Goal: Information Seeking & Learning: Learn about a topic

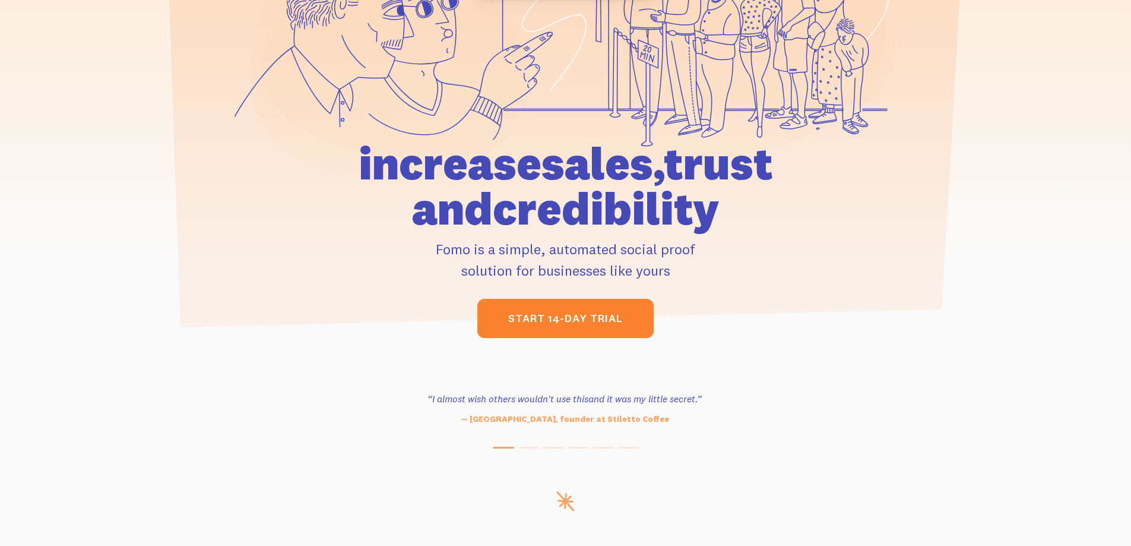
scroll to position [237, 0]
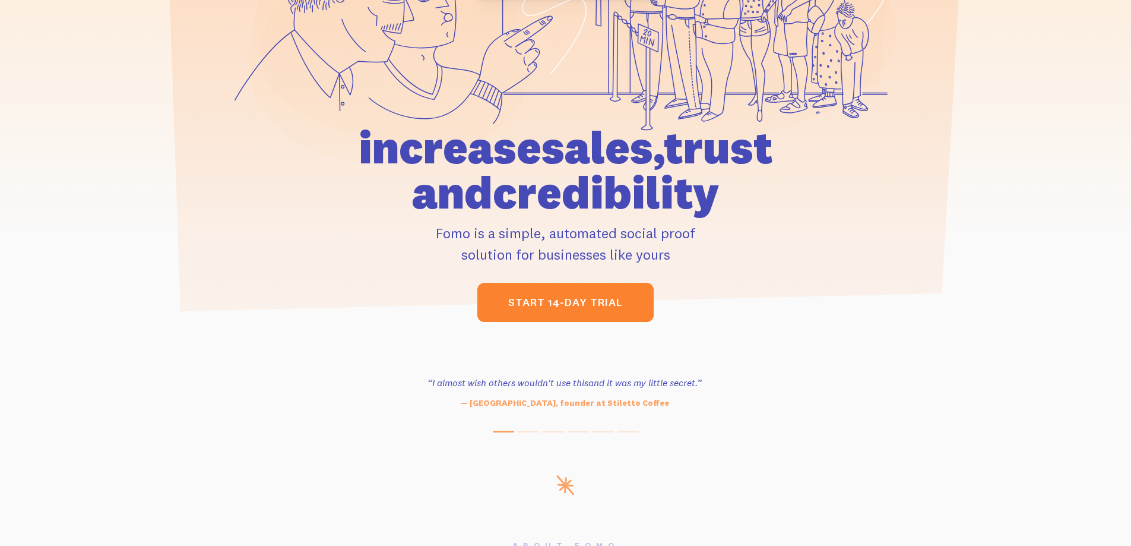
click at [597, 306] on link "start 14-day trial" at bounding box center [565, 302] width 176 height 39
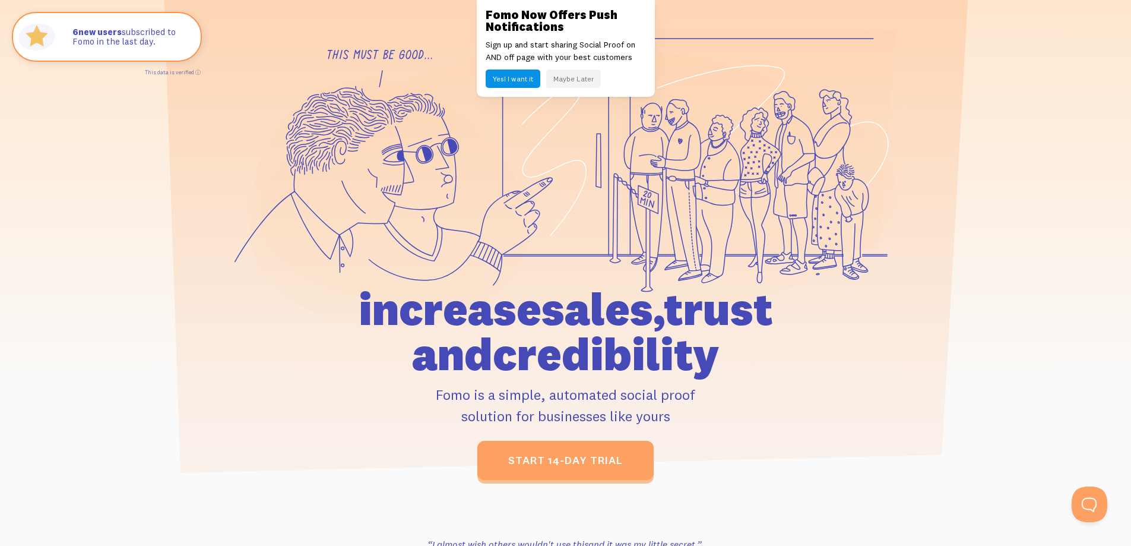
scroll to position [59, 0]
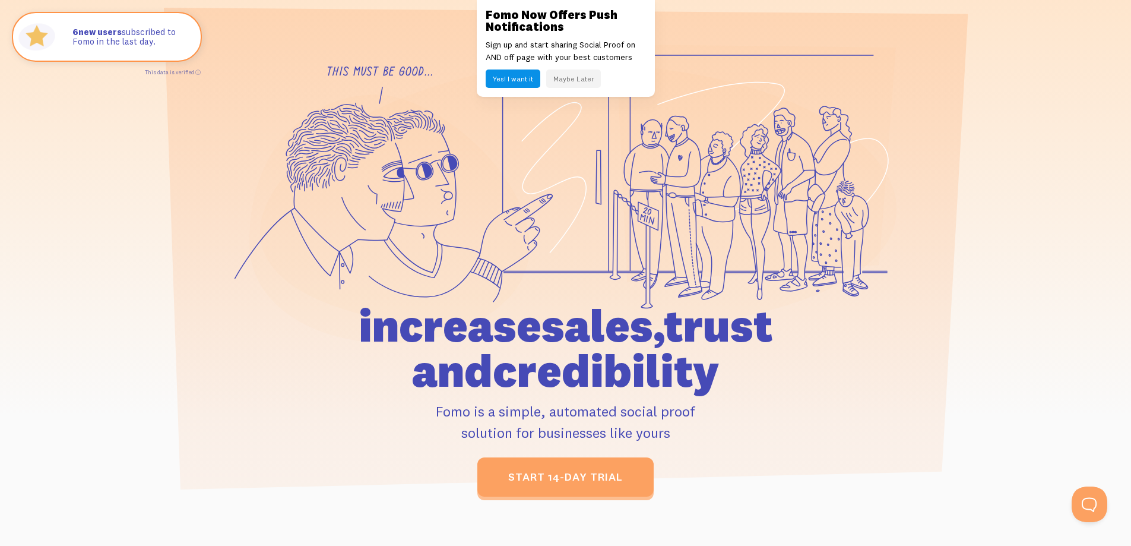
drag, startPoint x: 561, startPoint y: 74, endPoint x: 598, endPoint y: 106, distance: 49.3
click at [562, 74] on button "Maybe Later" at bounding box center [573, 78] width 55 height 18
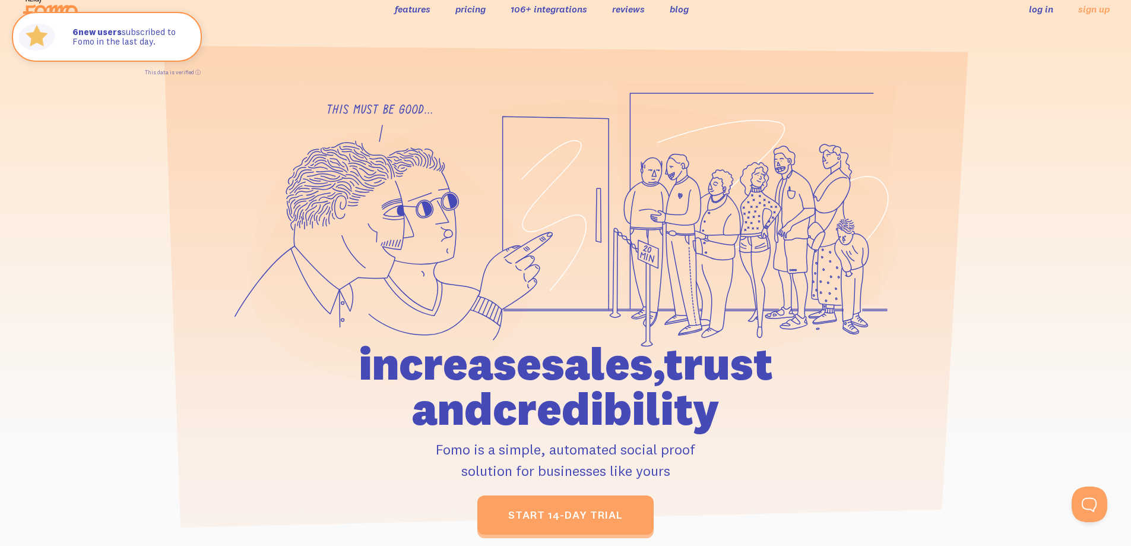
scroll to position [0, 0]
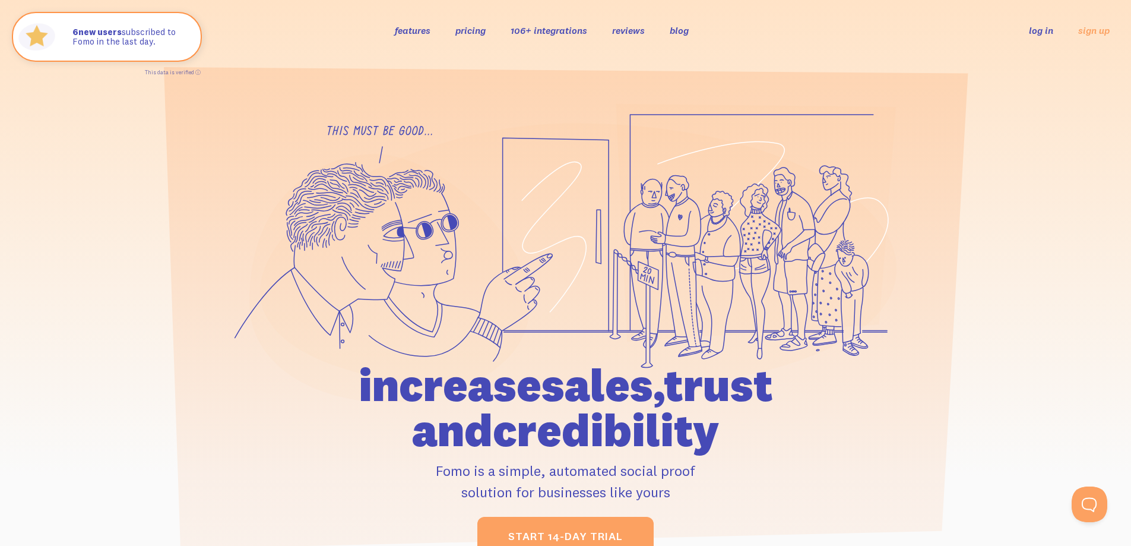
click at [638, 32] on link "reviews" at bounding box center [628, 30] width 33 height 12
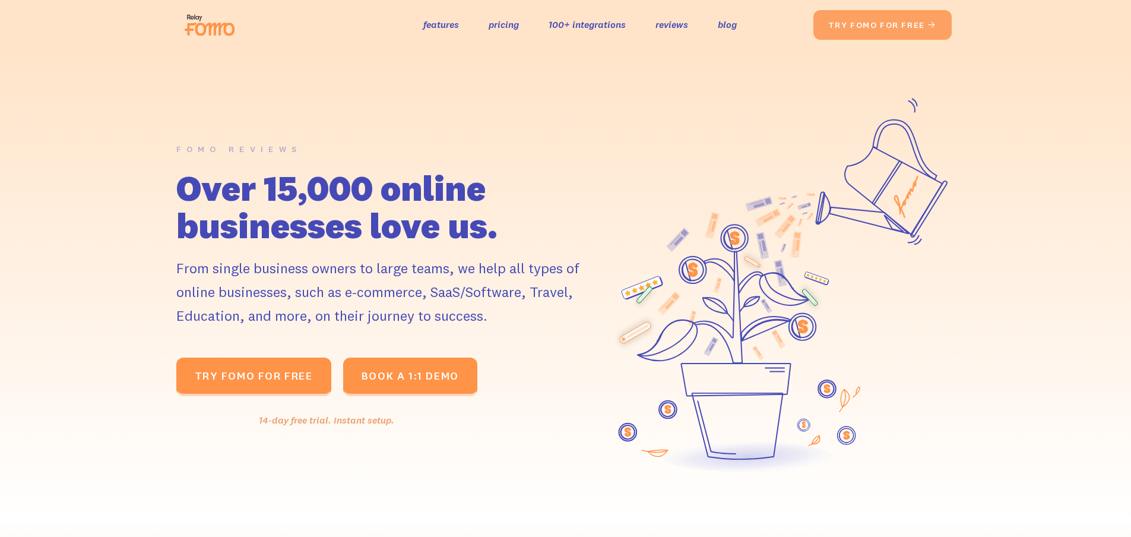
click at [729, 27] on link "blog" at bounding box center [727, 24] width 19 height 17
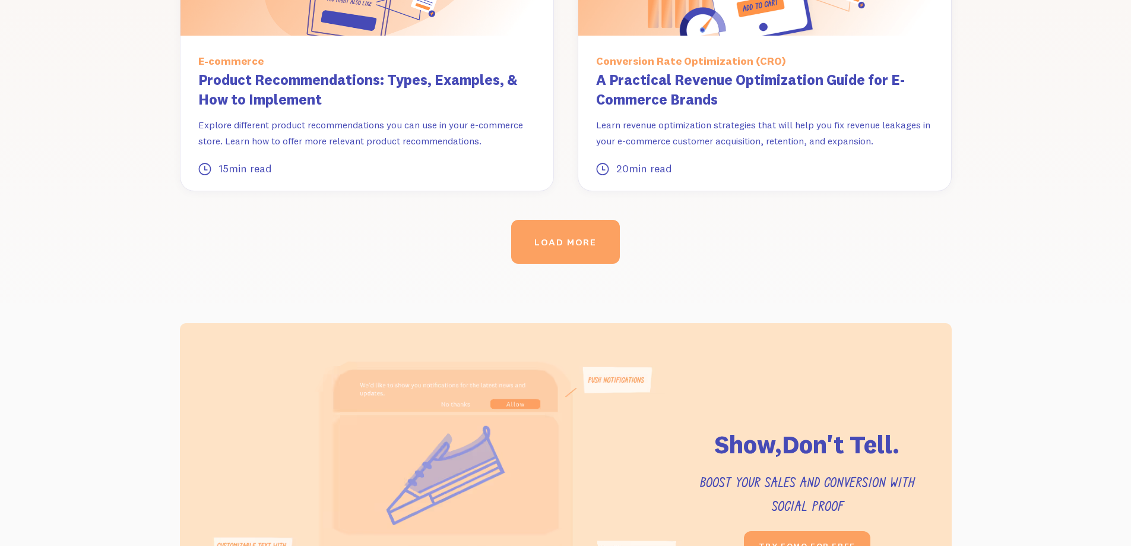
scroll to position [1682, 0]
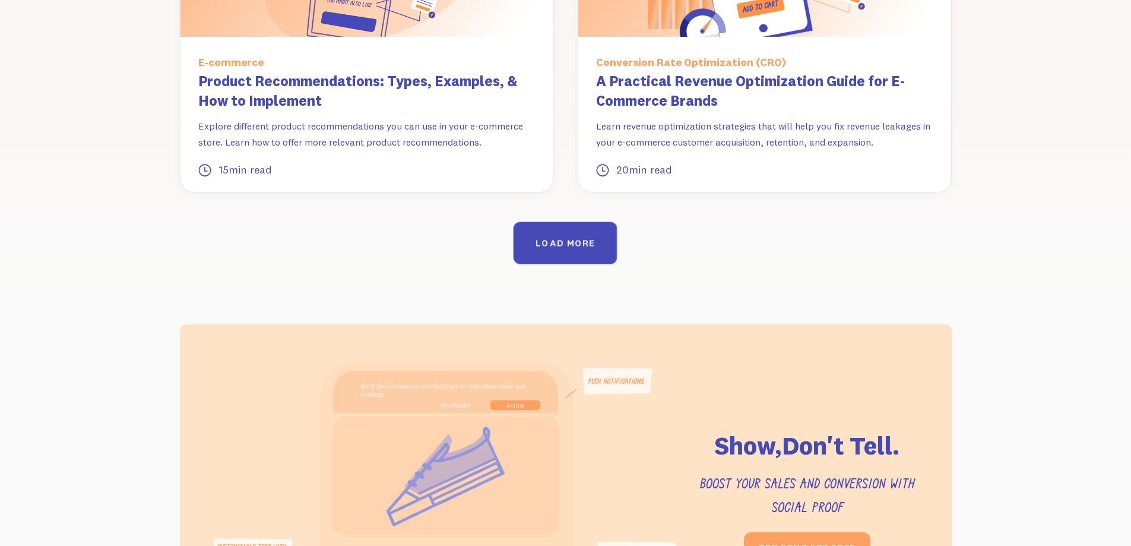
click at [558, 222] on link "LOAD MORE" at bounding box center [565, 243] width 104 height 42
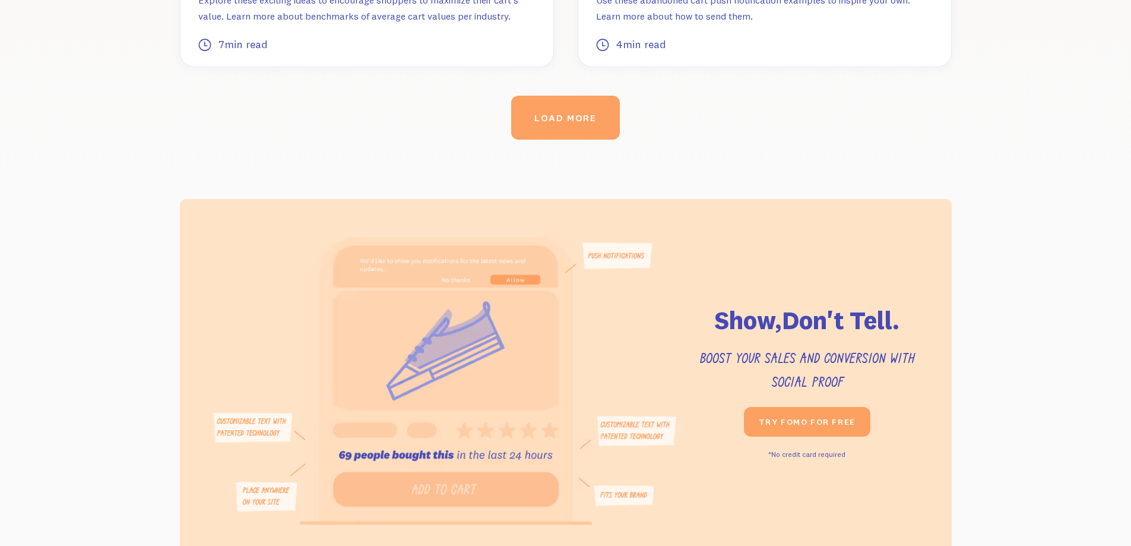
scroll to position [2810, 0]
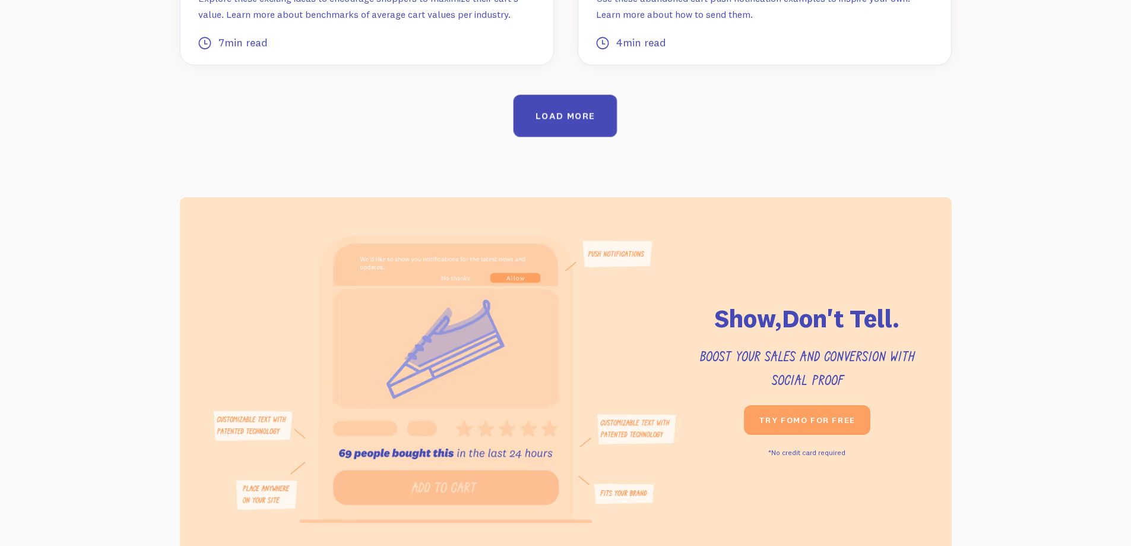
click at [574, 110] on div "LOAD MORE" at bounding box center [564, 115] width 59 height 11
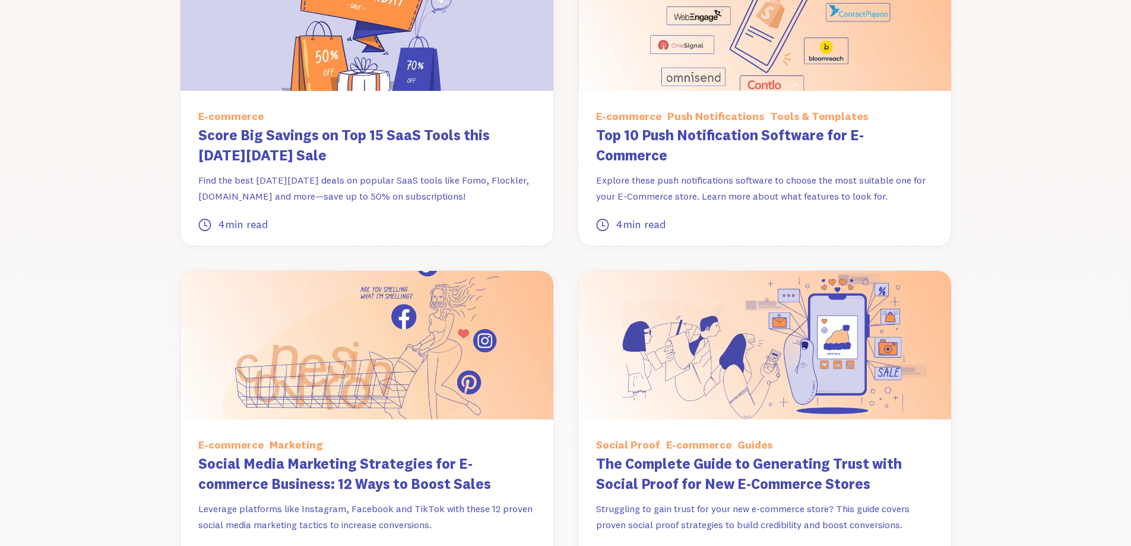
scroll to position [3581, 0]
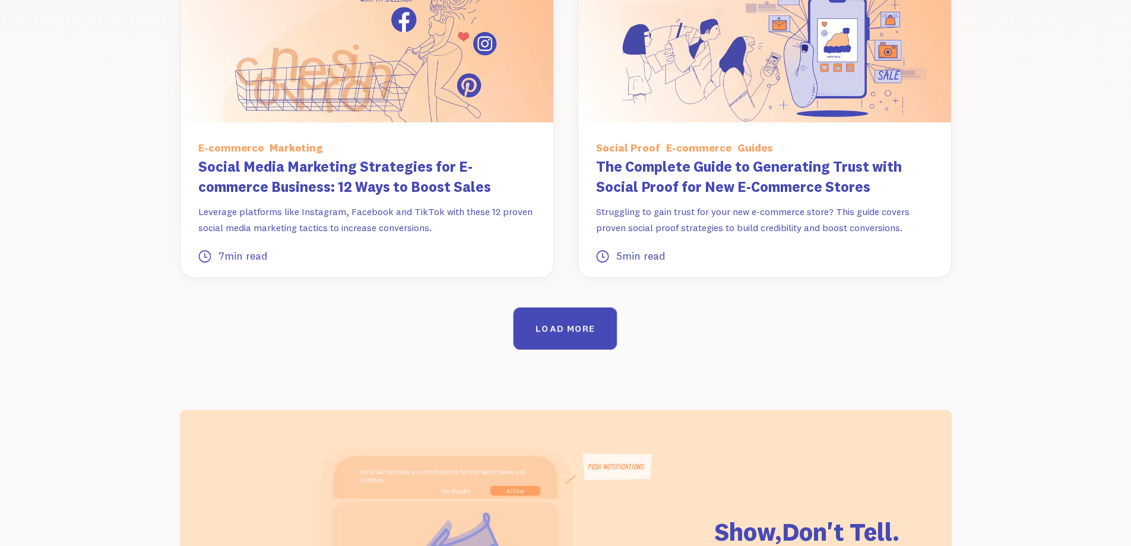
click at [586, 307] on link "LOAD MORE" at bounding box center [565, 328] width 104 height 42
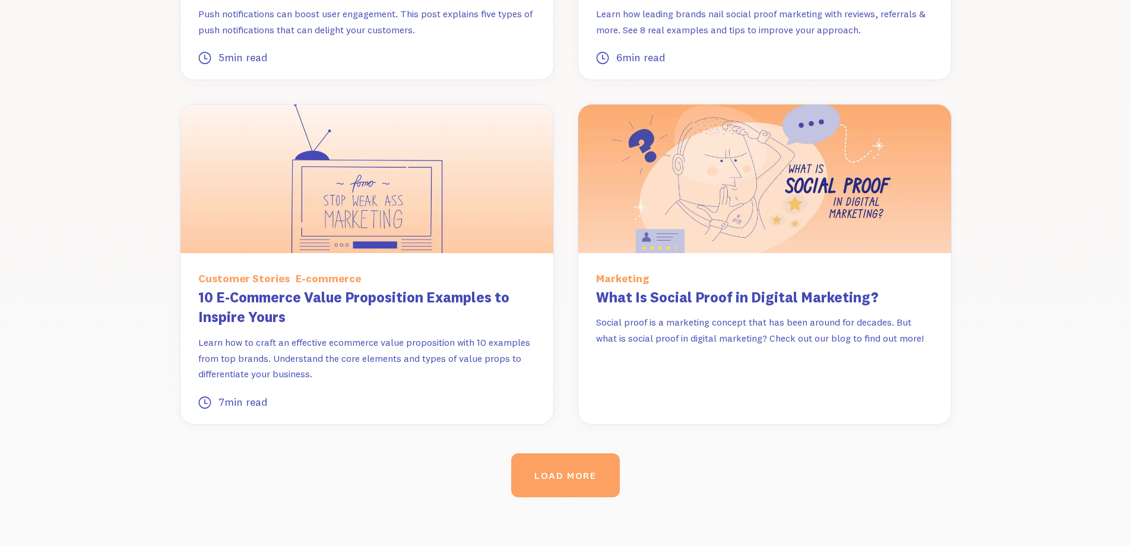
scroll to position [4590, 0]
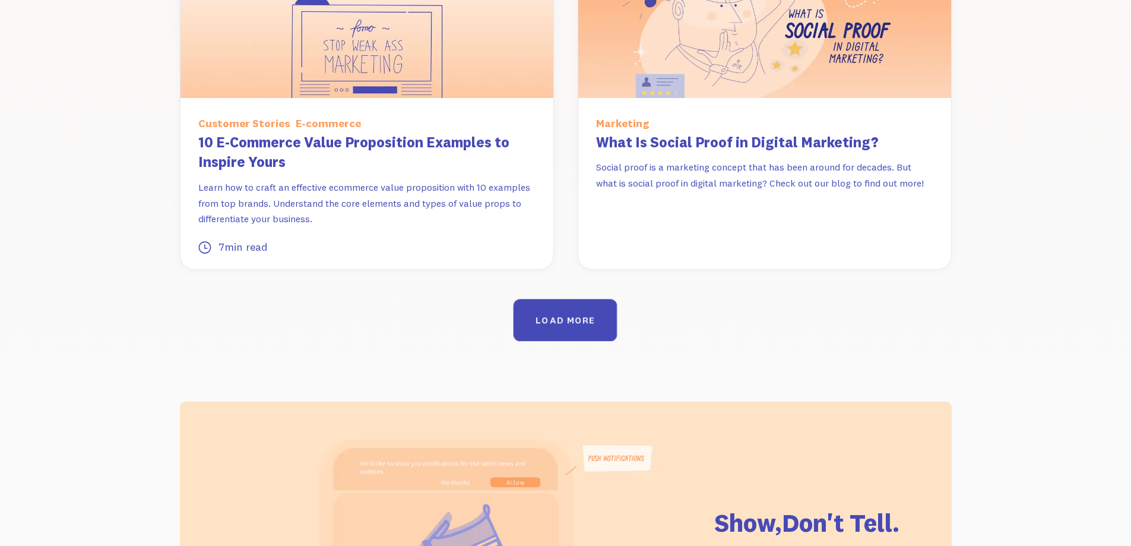
drag, startPoint x: 585, startPoint y: 267, endPoint x: 585, endPoint y: 280, distance: 13.7
click at [585, 299] on link "LOAD MORE" at bounding box center [565, 320] width 104 height 42
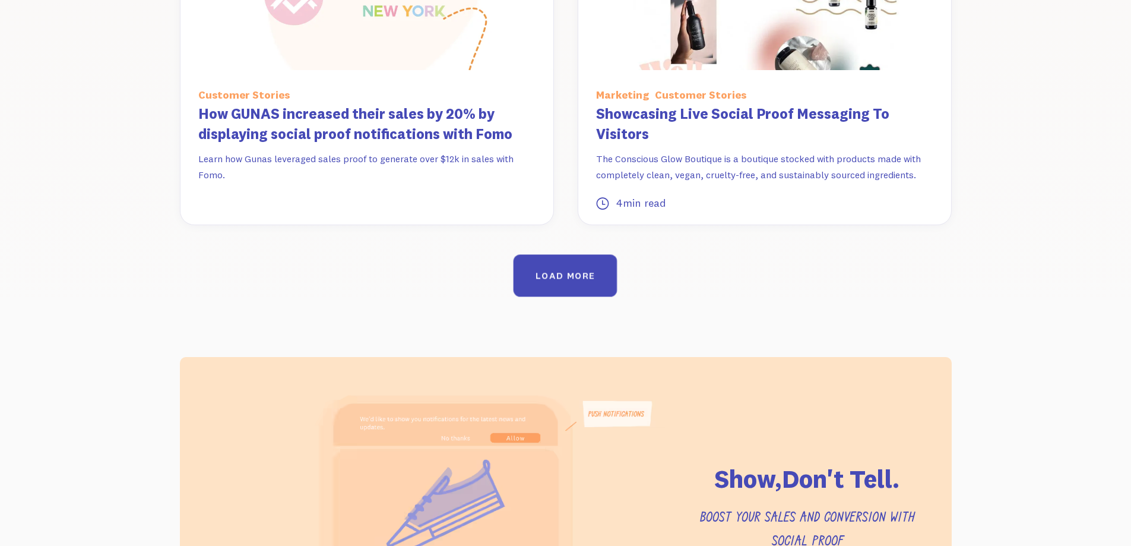
click at [592, 270] on div "LOAD MORE" at bounding box center [564, 275] width 59 height 11
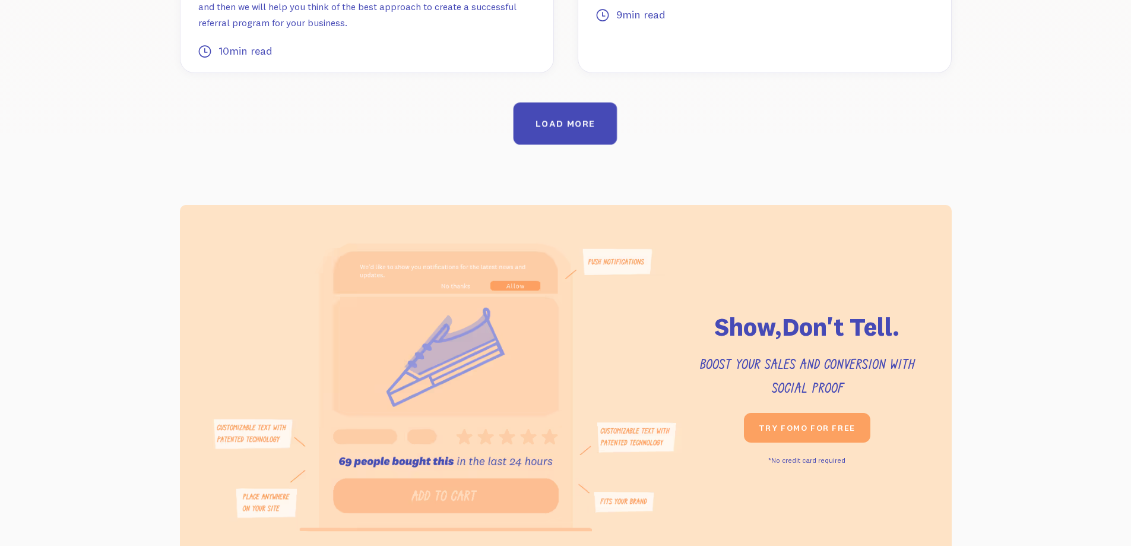
click at [572, 118] on div "LOAD MORE" at bounding box center [564, 123] width 59 height 11
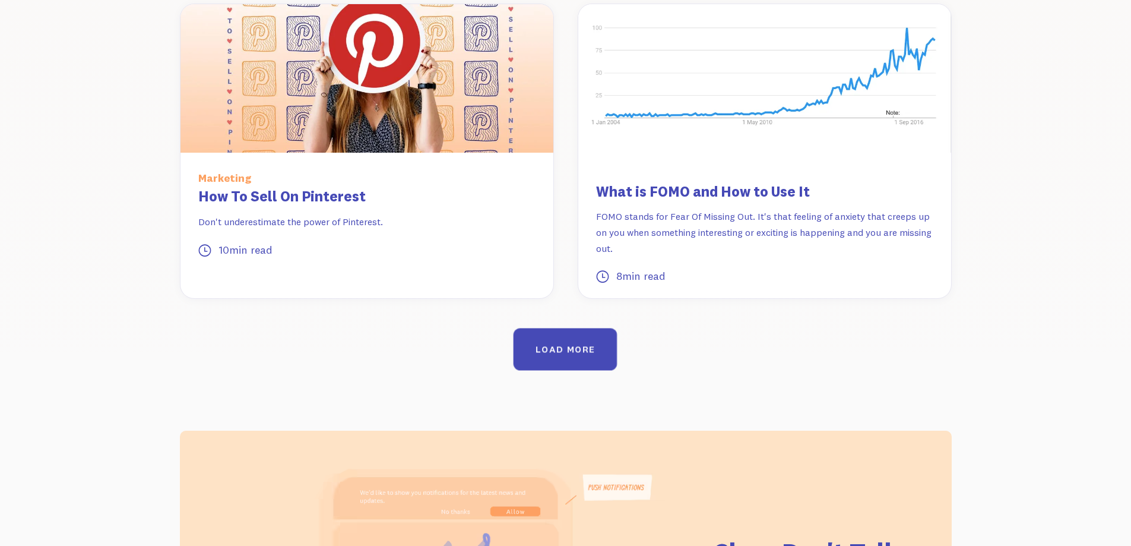
click at [567, 328] on link "LOAD MORE" at bounding box center [565, 349] width 104 height 42
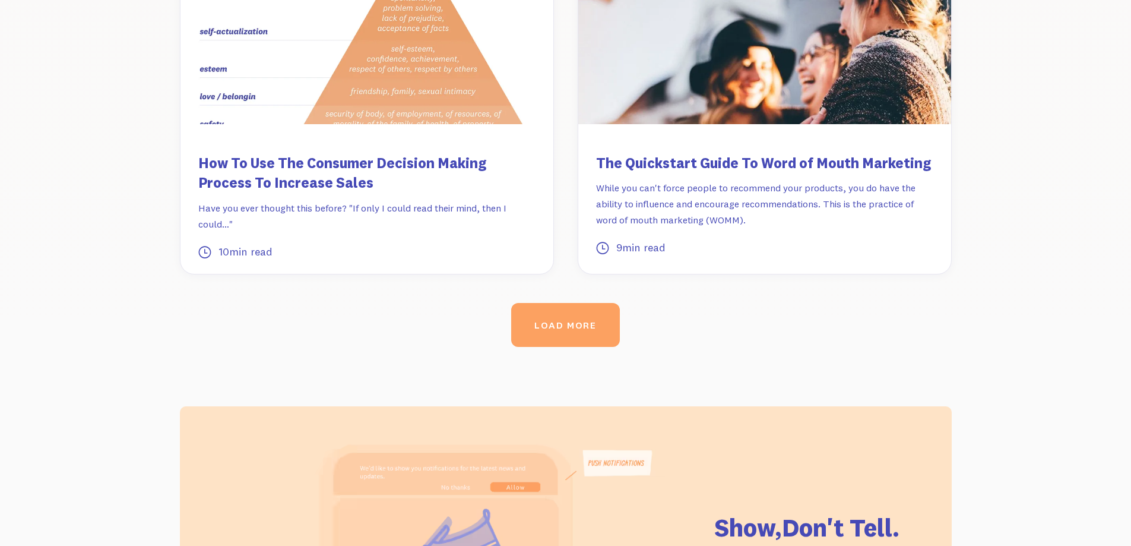
click at [581, 315] on link "LOAD MORE" at bounding box center [565, 325] width 104 height 42
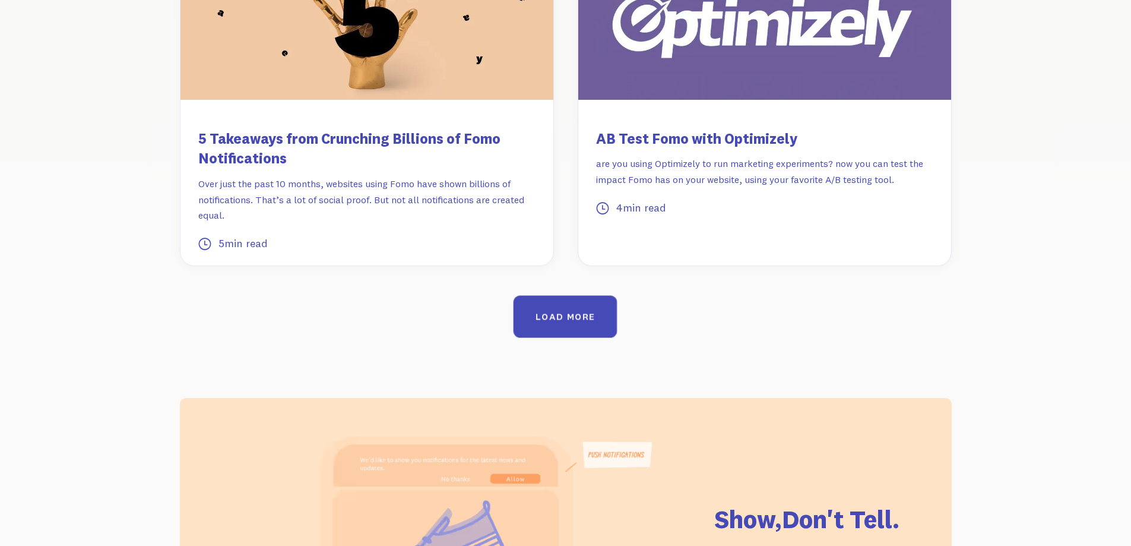
click at [585, 295] on link "LOAD MORE" at bounding box center [565, 316] width 104 height 42
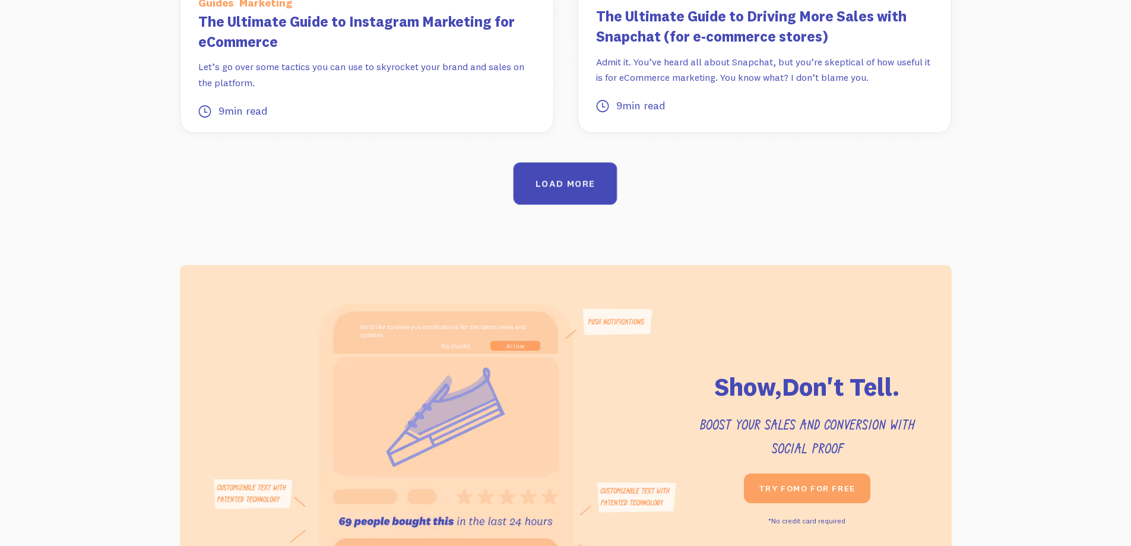
click at [568, 163] on link "LOAD MORE" at bounding box center [565, 184] width 104 height 42
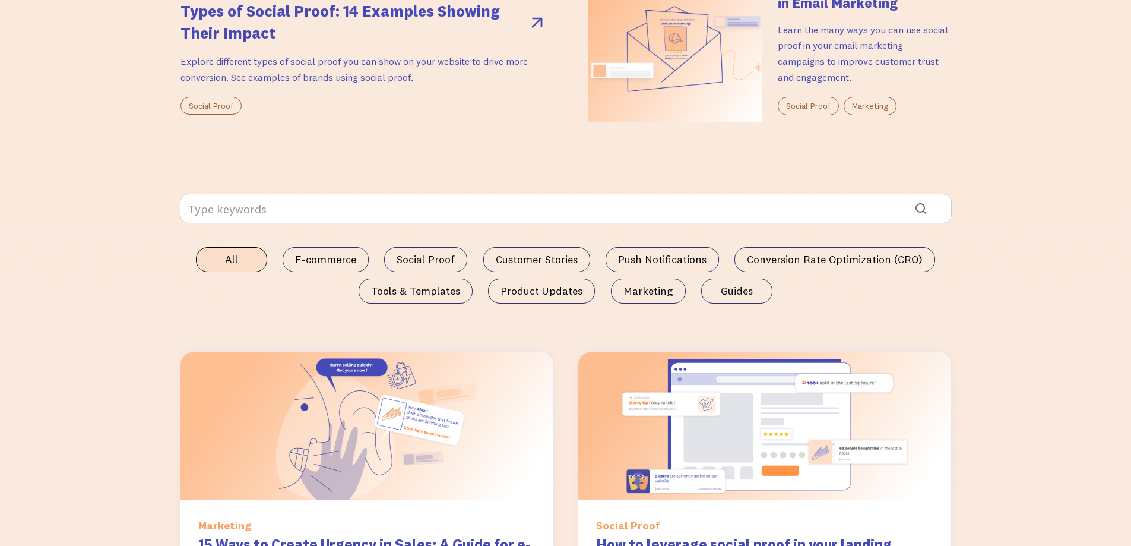
scroll to position [541, 0]
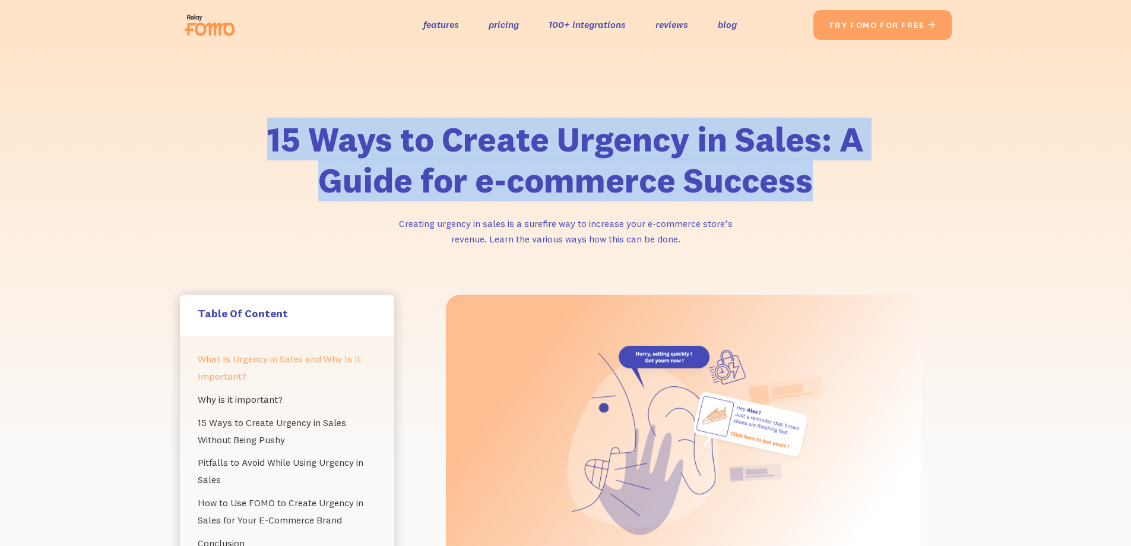
drag, startPoint x: 267, startPoint y: 137, endPoint x: 820, endPoint y: 185, distance: 555.4
click at [818, 187] on h1 "15 Ways to Create Urgency in Sales: A Guide for e-commerce Success" at bounding box center [565, 160] width 605 height 83
copy h1 "15 Ways to Create Urgency in Sales: A Guide for e-commerce Success"
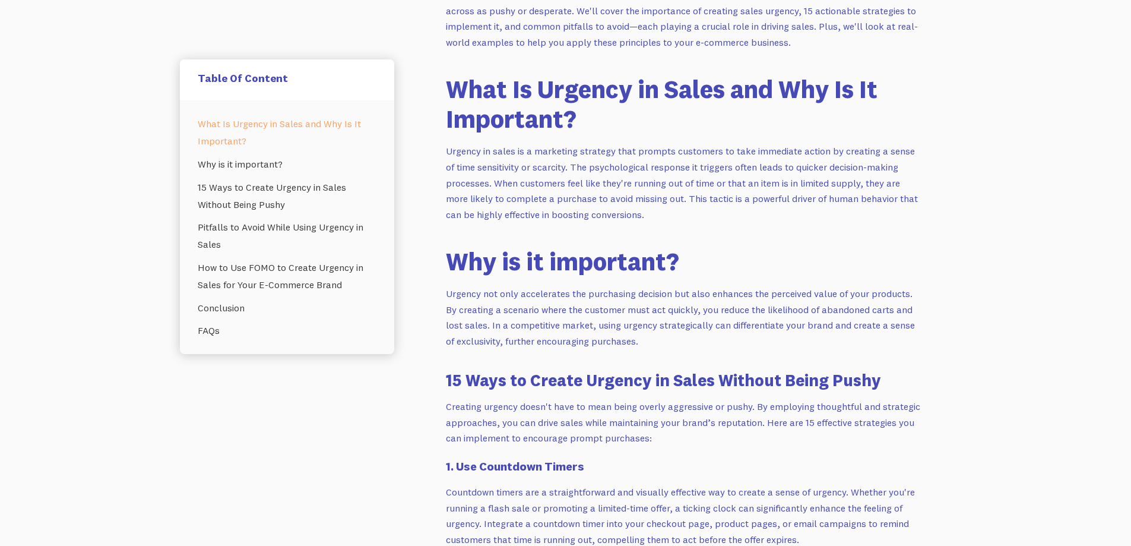
scroll to position [712, 0]
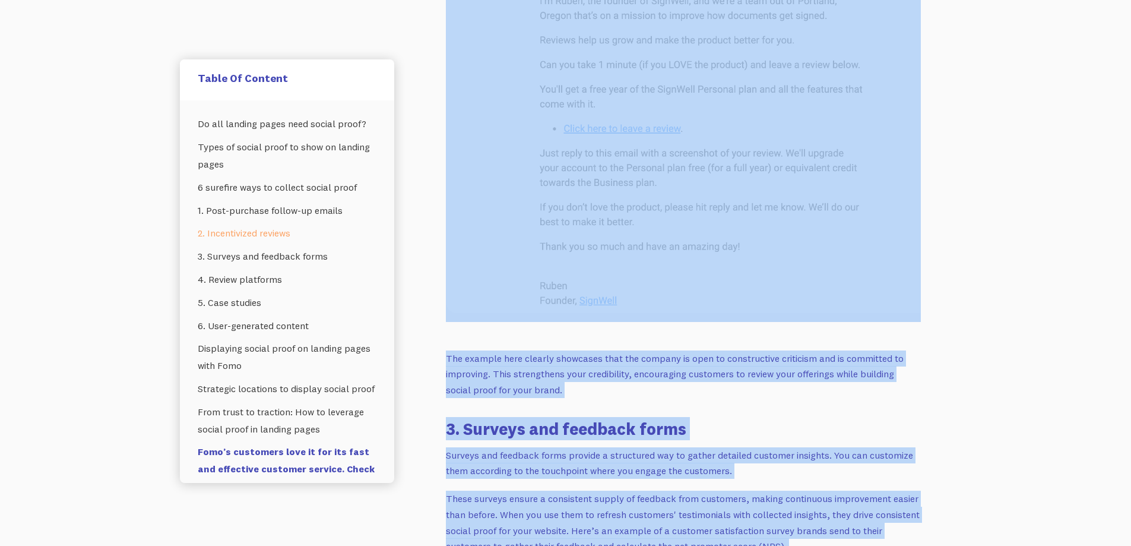
scroll to position [2746, 0]
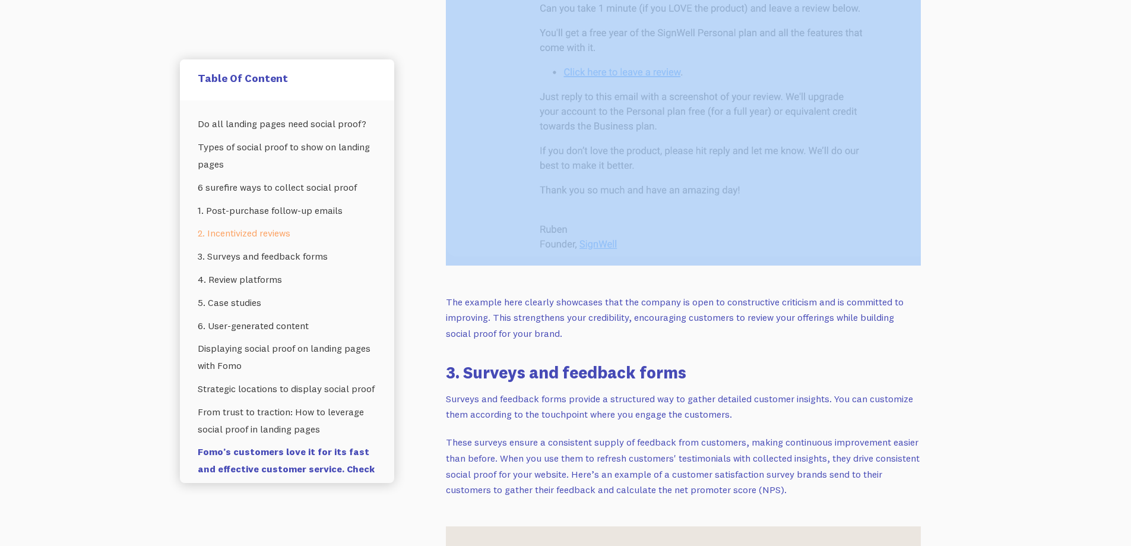
drag, startPoint x: 445, startPoint y: 62, endPoint x: 845, endPoint y: 182, distance: 418.3
click at [845, 183] on div "People tend to trust brands more when they see others like them using their pro…" at bounding box center [683, 542] width 503 height 5987
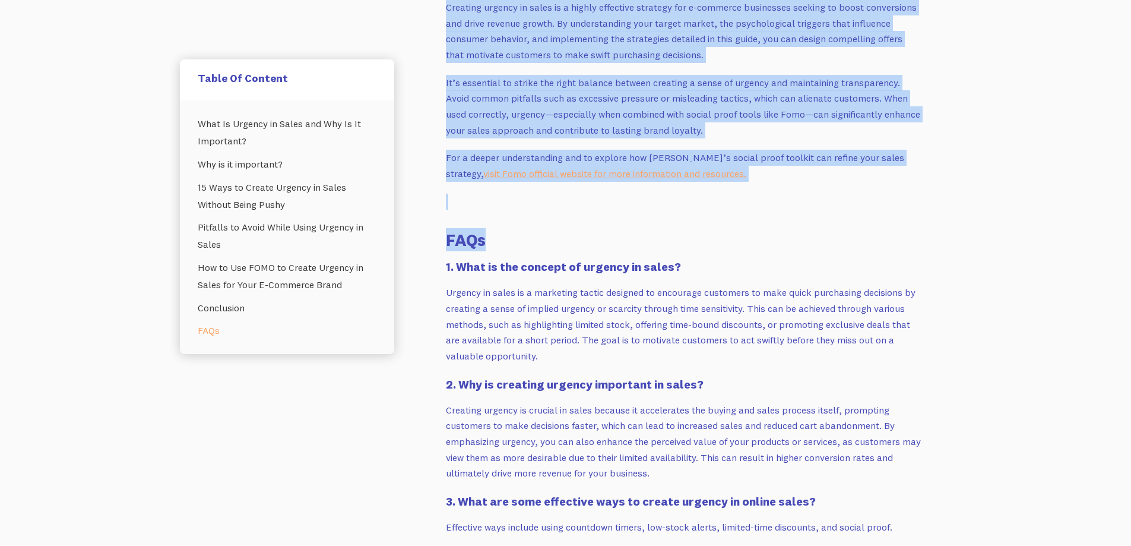
scroll to position [3621, 0]
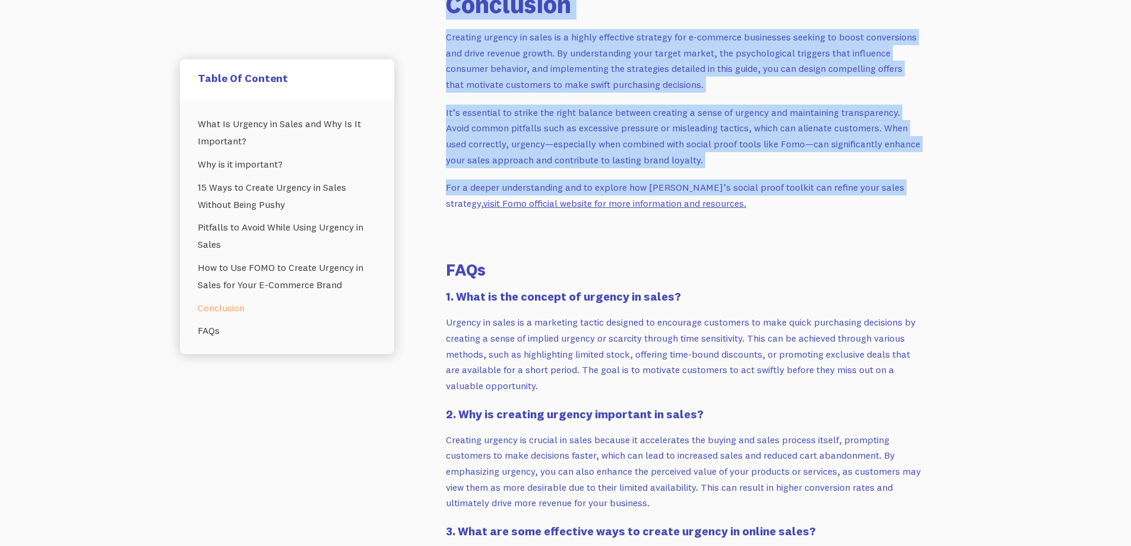
drag, startPoint x: 446, startPoint y: 175, endPoint x: 889, endPoint y: 174, distance: 442.2
copy div "Lor ips dolo sita consec’a elitseddo eiusm tem incidid utlabor etdol magn? Al e…"
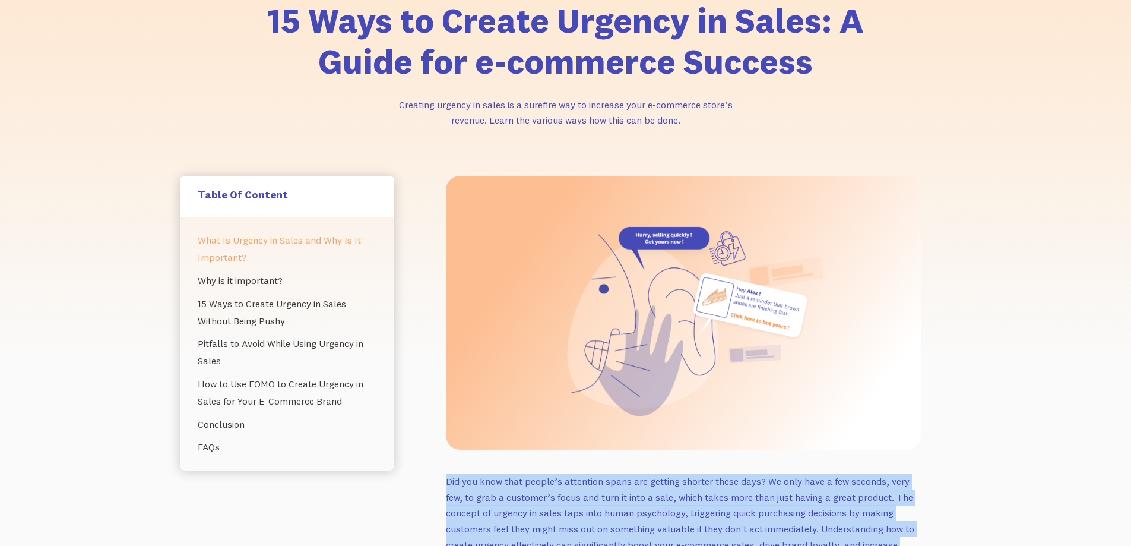
scroll to position [0, 0]
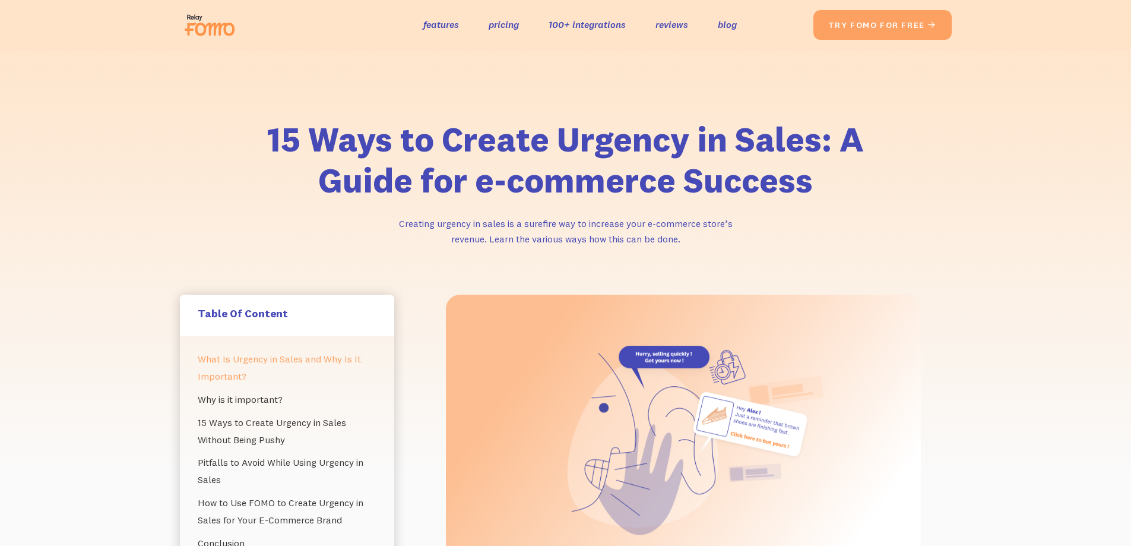
click at [649, 119] on h1 "15 Ways to Create Urgency in Sales: A Guide for e-commerce Success" at bounding box center [565, 160] width 605 height 83
drag, startPoint x: 137, startPoint y: 30, endPoint x: 261, endPoint y: 14, distance: 125.6
click at [261, 14] on div "the original social proof app features pricing 100+ integrations reviews blog S…" at bounding box center [565, 25] width 1131 height 50
click at [613, 62] on div "15 Ways to Create Urgency in Sales: A Guide for e-commerce Success Creating urg…" at bounding box center [565, 172] width 1131 height 245
